Goal: Transaction & Acquisition: Purchase product/service

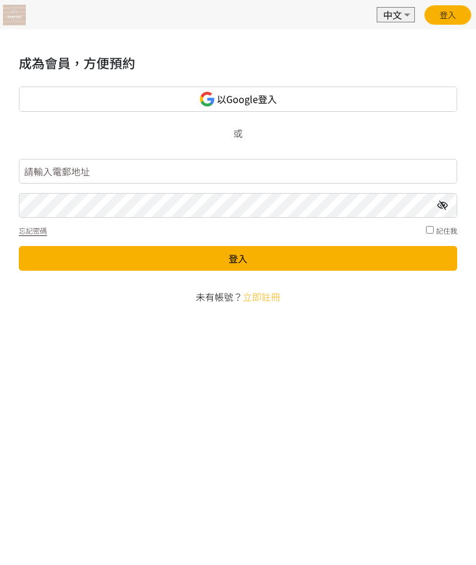
click at [390, 105] on link "以Google登入" at bounding box center [238, 98] width 439 height 25
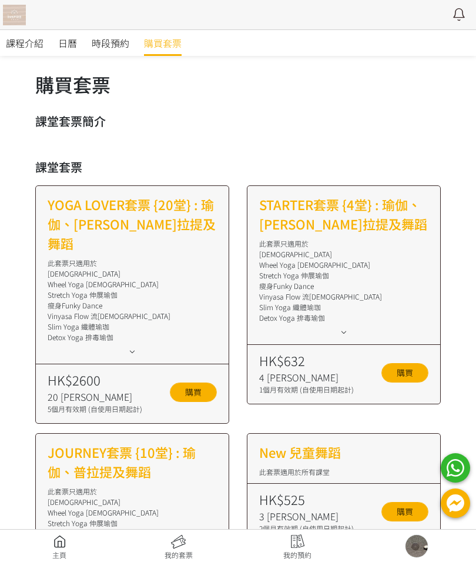
click at [124, 40] on span "時段預約" at bounding box center [111, 43] width 38 height 14
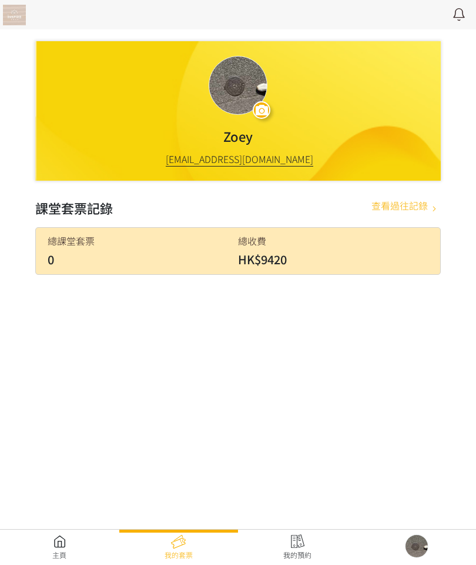
click at [303, 556] on link at bounding box center [297, 547] width 119 height 26
click at [47, 538] on link at bounding box center [59, 547] width 119 height 26
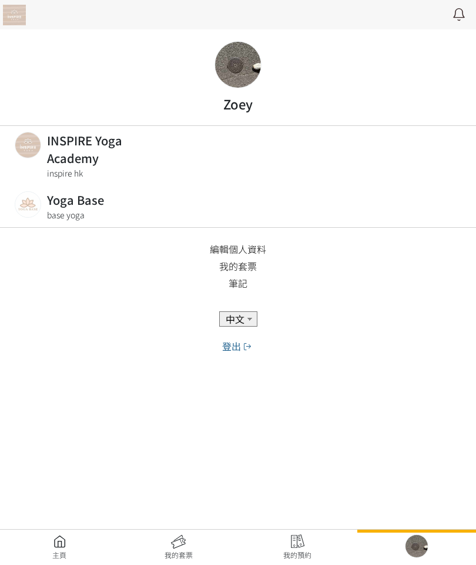
click at [55, 552] on link at bounding box center [59, 547] width 119 height 26
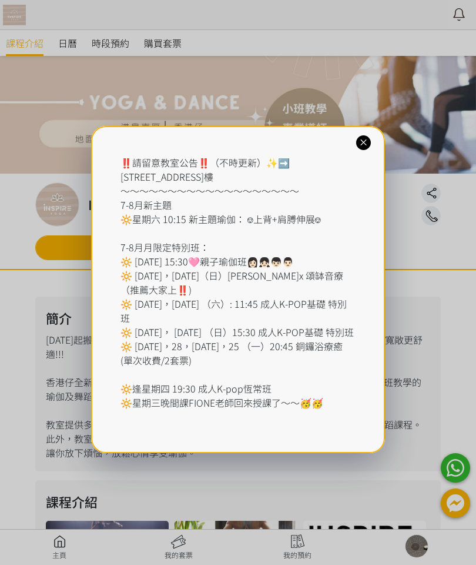
click at [369, 146] on icon at bounding box center [363, 142] width 11 height 11
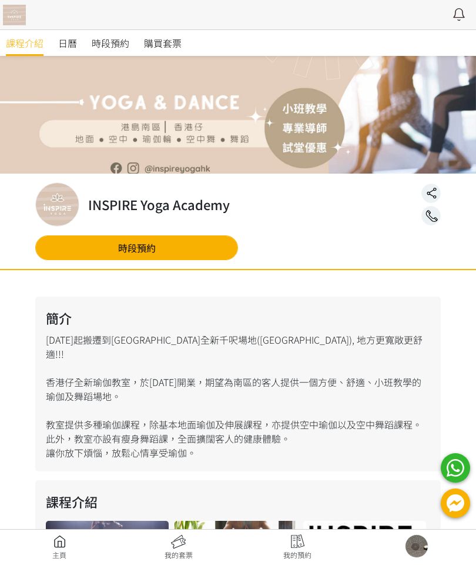
click at [165, 45] on span "購買套票" at bounding box center [163, 43] width 38 height 14
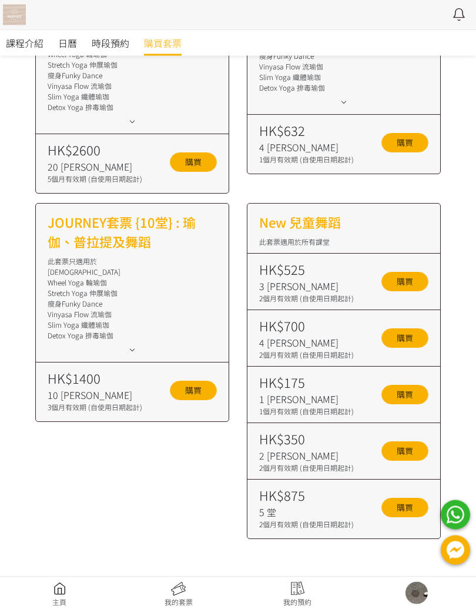
scroll to position [230, 0]
click at [203, 381] on link "購買" at bounding box center [193, 390] width 47 height 19
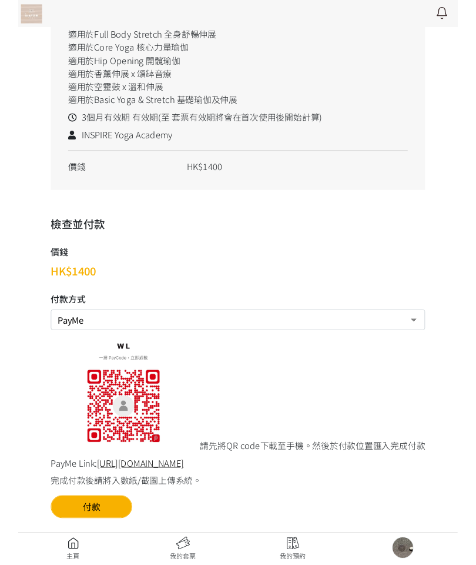
scroll to position [356, 0]
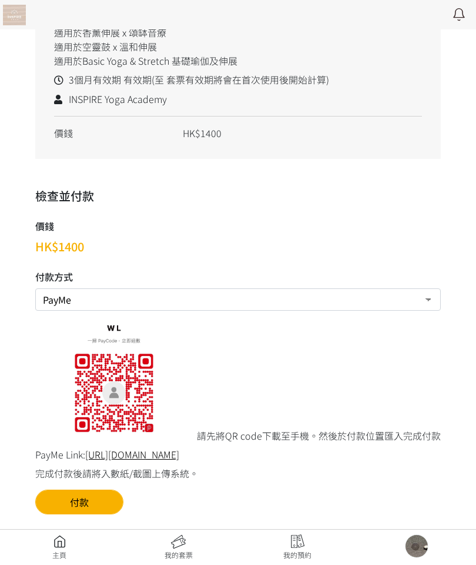
click at [94, 497] on button "付款" at bounding box center [79, 501] width 88 height 25
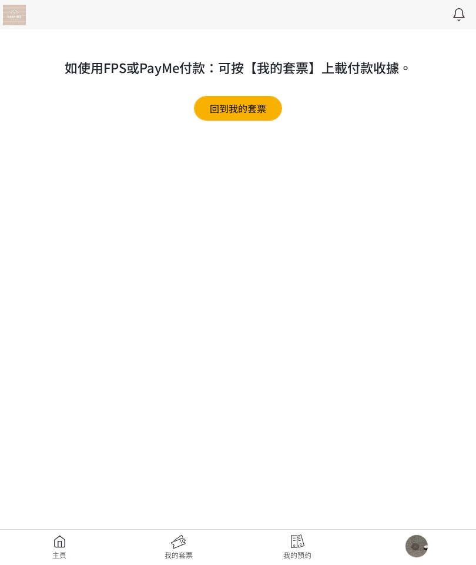
click at [248, 104] on link "回到我的套票" at bounding box center [238, 108] width 88 height 25
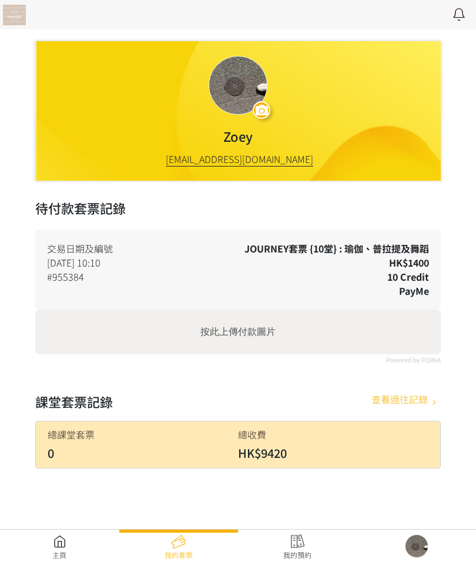
click at [295, 543] on link at bounding box center [297, 547] width 119 height 26
click at [413, 553] on link at bounding box center [417, 546] width 119 height 24
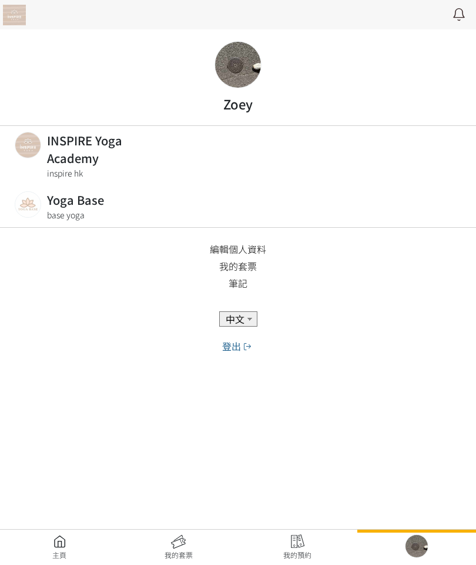
click at [339, 553] on link at bounding box center [297, 547] width 119 height 26
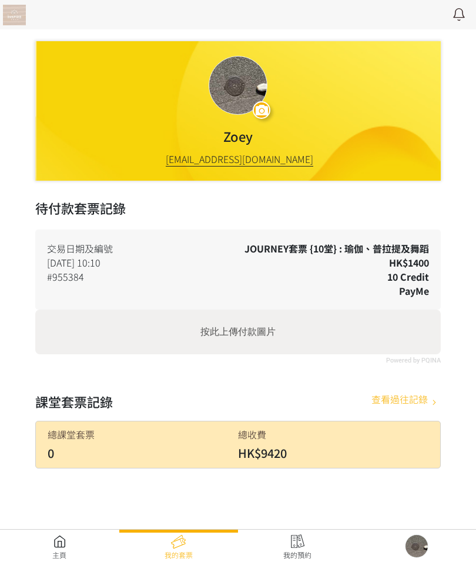
click at [56, 539] on link at bounding box center [59, 547] width 119 height 26
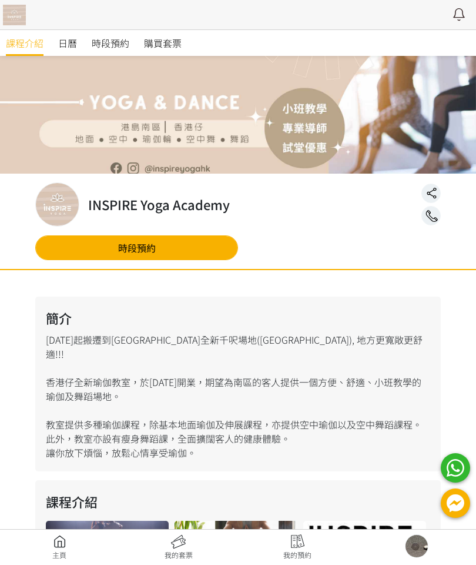
click at [299, 552] on link at bounding box center [297, 547] width 119 height 26
click at [171, 551] on link at bounding box center [178, 547] width 119 height 26
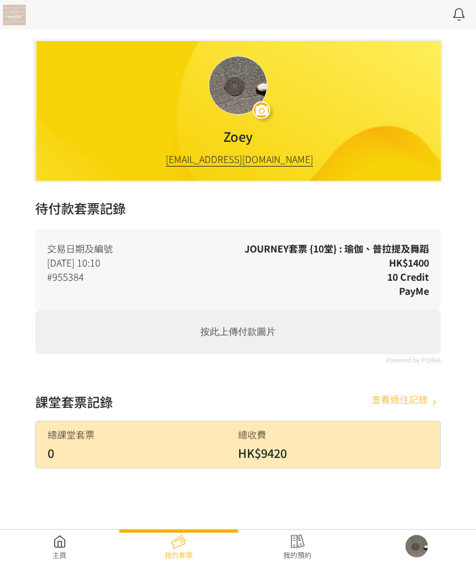
click at [405, 329] on div "按此上傳付款圖片" at bounding box center [238, 331] width 406 height 45
click at [35, 309] on input "按此上傳付款圖片" at bounding box center [238, 311] width 406 height 4
click at [57, 558] on link at bounding box center [59, 547] width 119 height 26
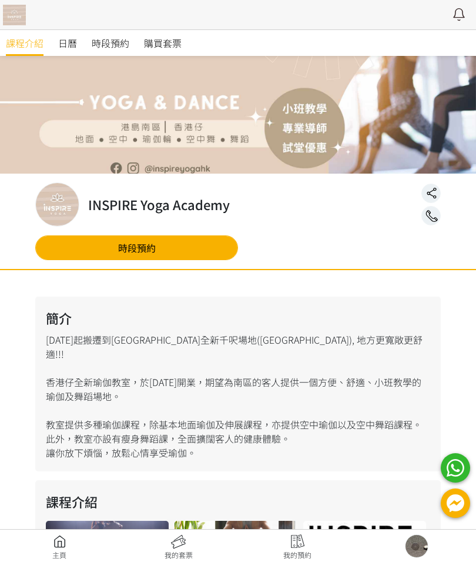
click at [164, 46] on span "購買套票" at bounding box center [163, 43] width 38 height 14
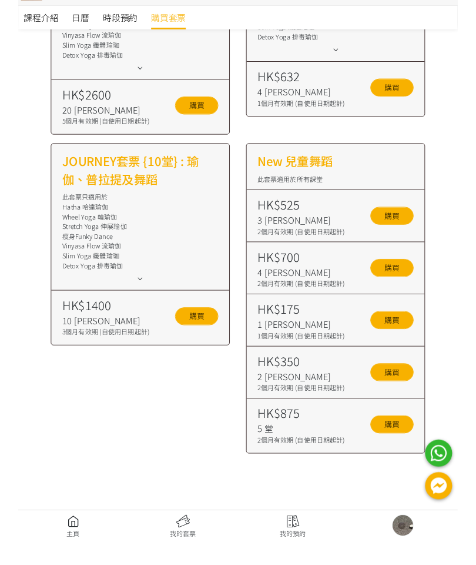
scroll to position [301, 0]
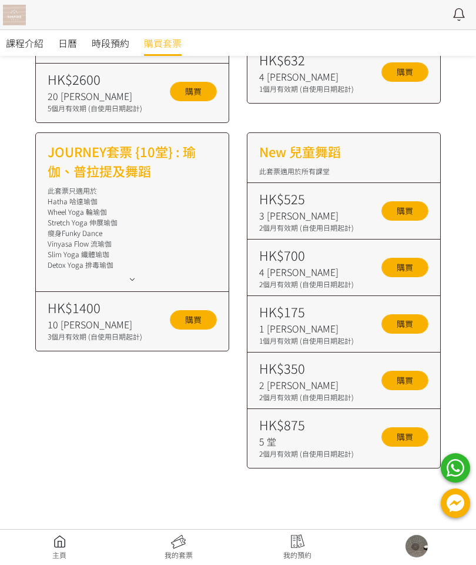
click at [54, 380] on div "JOURNEY套票 {10堂} : 瑜伽、普拉提及舞蹈 此套票只適用於 Hatha 哈達瑜伽 Wheel Yoga 輪瑜伽 Stretch Yoga 伸展瑜伽…" at bounding box center [132, 300] width 212 height 336
click at [82, 317] on div "10 堂" at bounding box center [95, 324] width 95 height 14
click at [191, 310] on link "購買" at bounding box center [193, 319] width 47 height 19
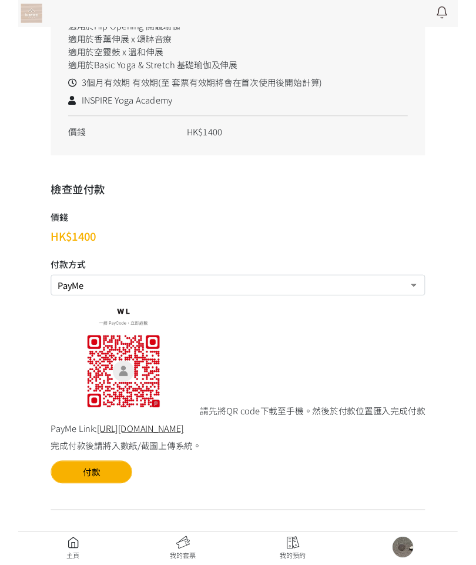
scroll to position [393, 0]
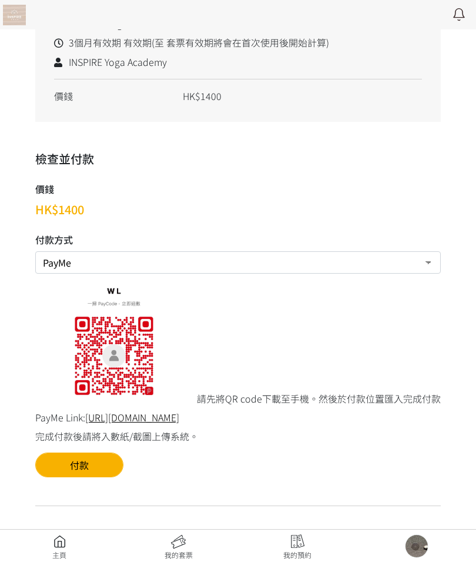
click at [62, 260] on select "PayMe 轉數快FPS及銀行轉帳 現場付款" at bounding box center [238, 262] width 406 height 22
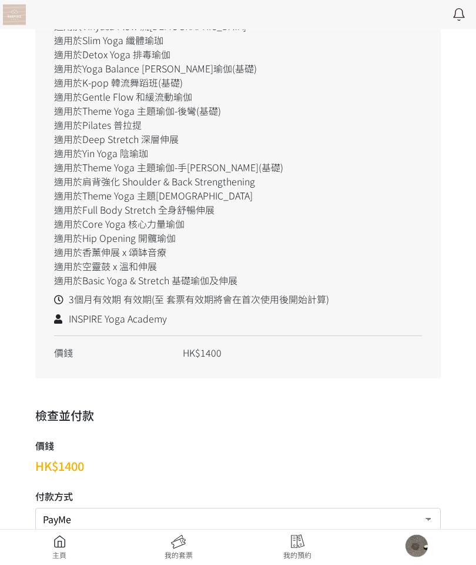
scroll to position [0, 0]
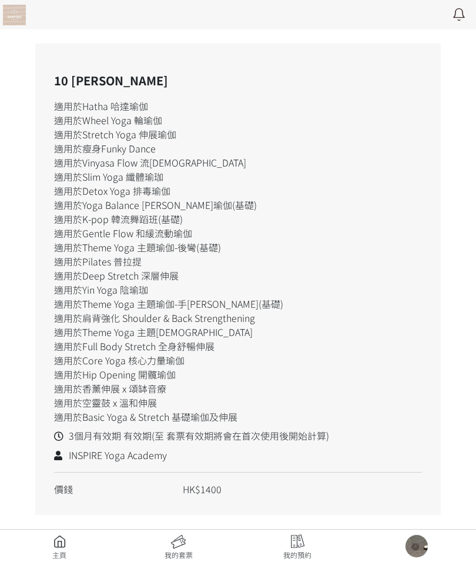
click at [292, 548] on link at bounding box center [297, 547] width 119 height 26
click at [291, 552] on link at bounding box center [297, 547] width 119 height 26
click at [295, 546] on link at bounding box center [297, 547] width 119 height 26
click at [194, 538] on link at bounding box center [178, 547] width 119 height 26
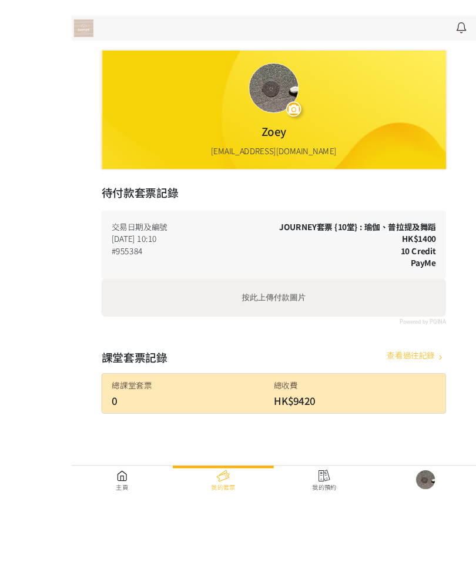
scroll to position [-18, -84]
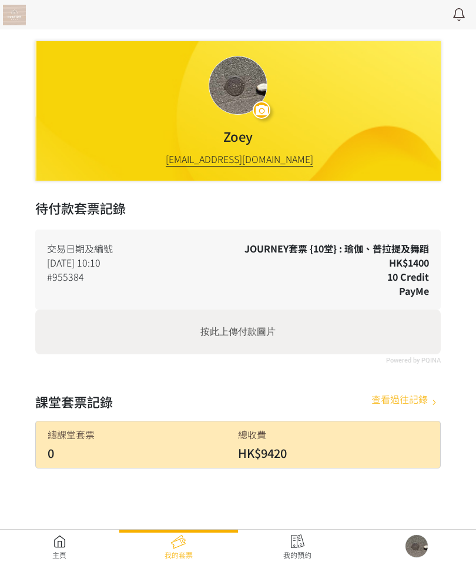
click at [319, 338] on div "按此上傳付款圖片" at bounding box center [238, 331] width 406 height 45
click at [35, 309] on input "按此上傳付款圖片" at bounding box center [238, 311] width 406 height 4
type input "C:\fakepath\JPEG画像-4426-B647-BA-0.jpeg"
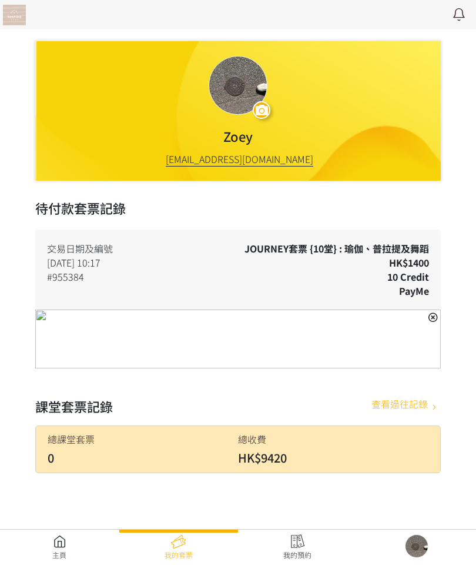
click at [296, 343] on img at bounding box center [238, 338] width 406 height 59
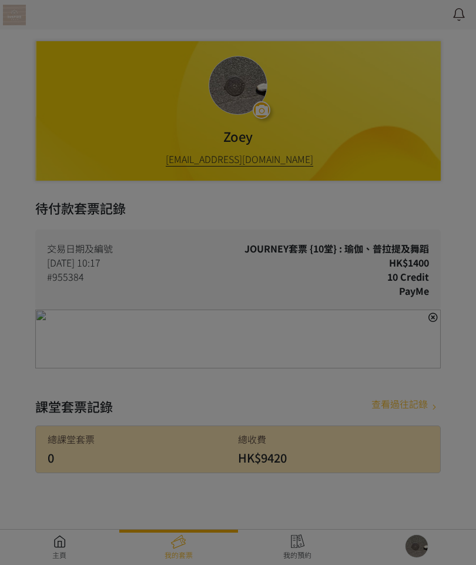
click at [430, 241] on div at bounding box center [238, 282] width 476 height 565
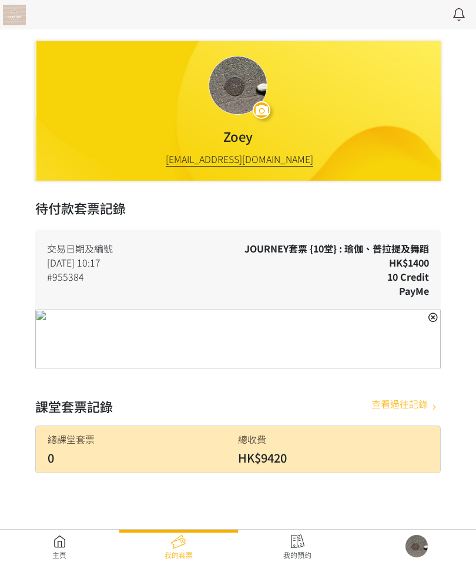
click at [336, 348] on img at bounding box center [238, 338] width 406 height 59
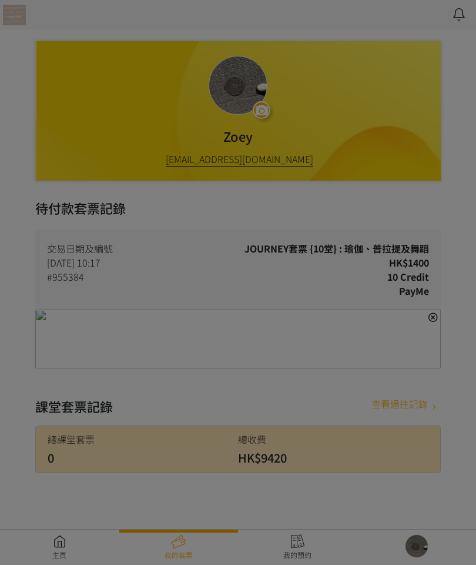
click at [448, 383] on div at bounding box center [238, 282] width 476 height 565
